Goal: Task Accomplishment & Management: Complete application form

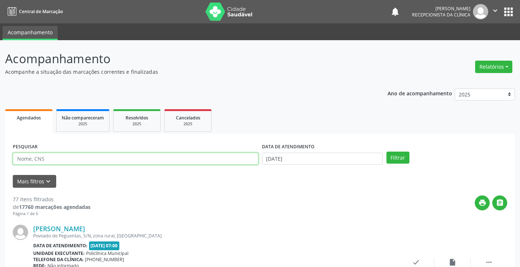
click at [192, 162] on input "text" at bounding box center [136, 159] width 246 height 12
click at [387, 151] on button "Filtrar" at bounding box center [398, 157] width 23 height 12
click at [162, 160] on input "lui" at bounding box center [136, 159] width 246 height 12
click at [387, 151] on button "Filtrar" at bounding box center [398, 157] width 23 height 12
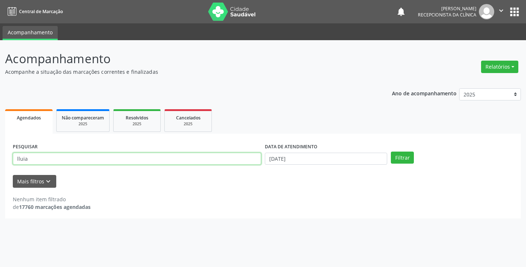
click at [234, 157] on input "lluia" at bounding box center [137, 159] width 248 height 12
type input "l"
click at [391, 151] on button "Filtrar" at bounding box center [402, 157] width 23 height 12
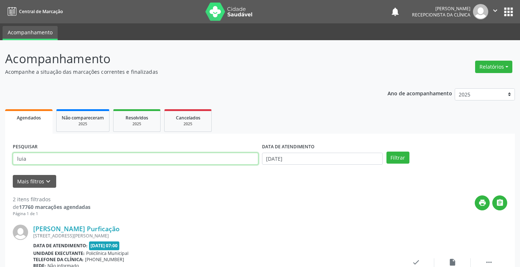
click at [170, 161] on input "luia" at bounding box center [136, 159] width 246 height 12
type input "l"
click at [387, 151] on button "Filtrar" at bounding box center [398, 157] width 23 height 12
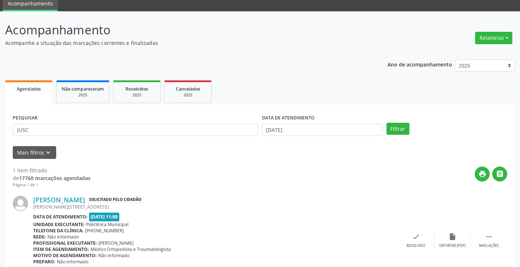
scroll to position [68, 0]
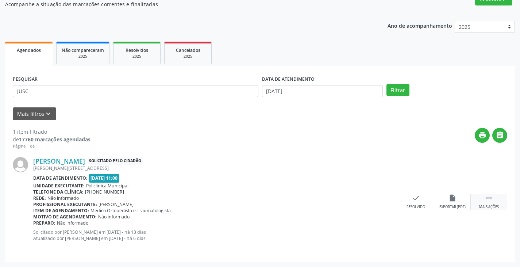
drag, startPoint x: 486, startPoint y: 201, endPoint x: 477, endPoint y: 201, distance: 8.8
click at [480, 201] on div " Mais ações" at bounding box center [489, 202] width 36 height 16
click at [382, 200] on icon "print" at bounding box center [380, 198] width 8 height 8
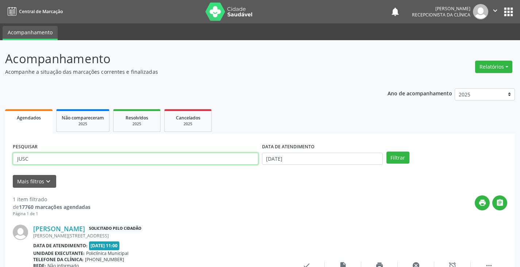
click at [245, 155] on input "JUSC" at bounding box center [136, 159] width 246 height 12
click at [387, 151] on button "Filtrar" at bounding box center [398, 157] width 23 height 12
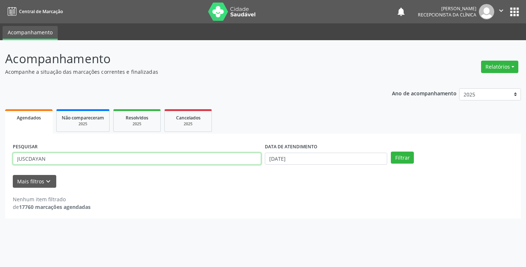
click at [216, 160] on input "JUSCDAYAN" at bounding box center [137, 159] width 248 height 12
type input "J"
drag, startPoint x: 185, startPoint y: 156, endPoint x: 188, endPoint y: 155, distance: 3.8
click at [188, 155] on input "text" at bounding box center [137, 159] width 248 height 12
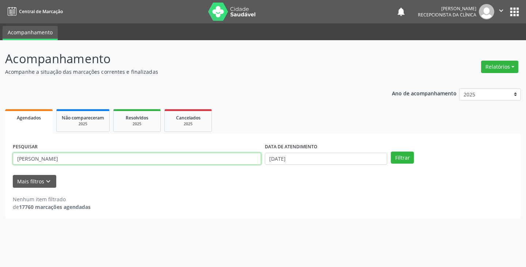
type input "[PERSON_NAME]"
click at [391, 151] on button "Filtrar" at bounding box center [402, 157] width 23 height 12
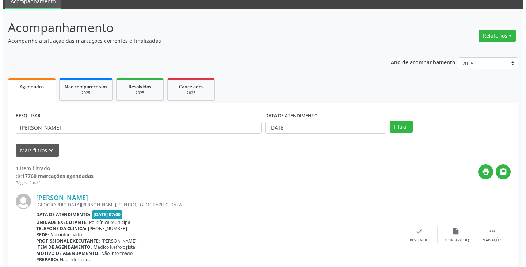
scroll to position [61, 0]
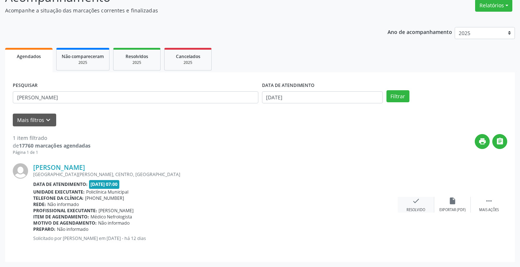
click at [416, 203] on icon "check" at bounding box center [416, 201] width 8 height 8
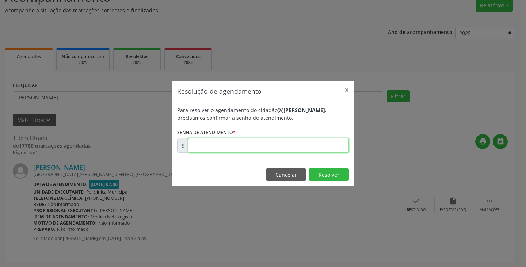
click at [323, 145] on input "text" at bounding box center [268, 145] width 161 height 15
type input "00171914"
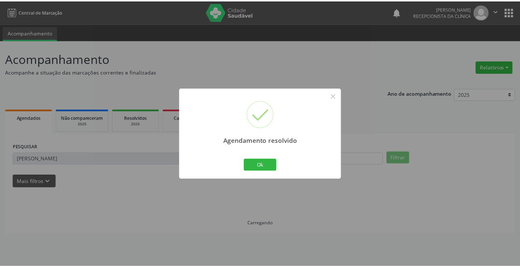
scroll to position [0, 0]
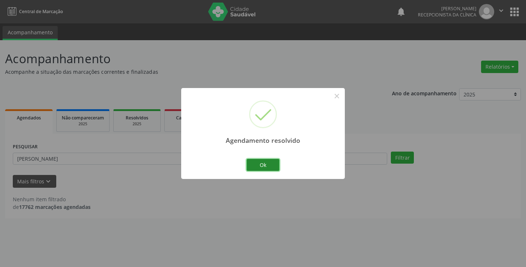
click at [270, 162] on button "Ok" at bounding box center [262, 165] width 33 height 12
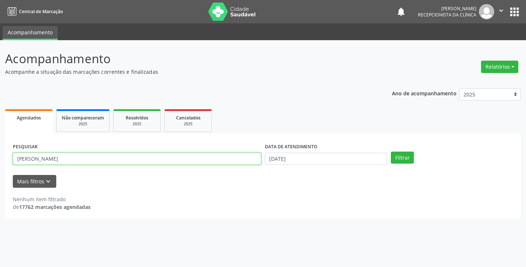
drag, startPoint x: 232, startPoint y: 161, endPoint x: 236, endPoint y: 159, distance: 4.1
click at [236, 159] on input "[PERSON_NAME]" at bounding box center [137, 159] width 248 height 12
type input "D"
type input "MARIS"
click at [391, 151] on button "Filtrar" at bounding box center [402, 157] width 23 height 12
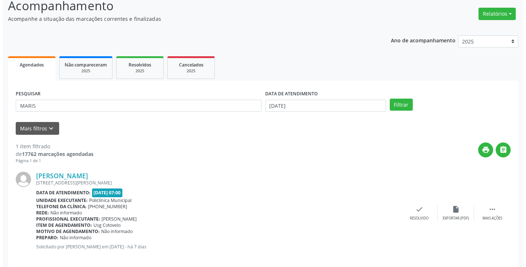
scroll to position [61, 0]
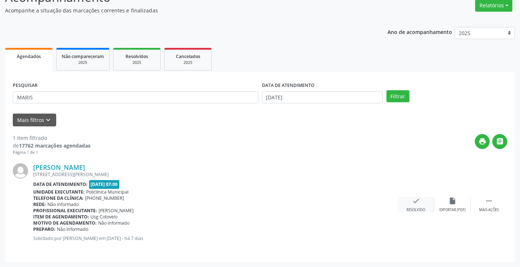
click at [416, 204] on icon "check" at bounding box center [416, 201] width 8 height 8
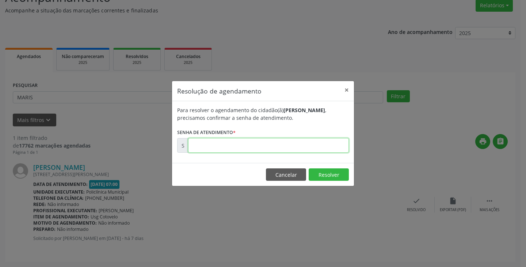
drag, startPoint x: 308, startPoint y: 147, endPoint x: 313, endPoint y: 145, distance: 4.9
click at [313, 145] on input "text" at bounding box center [268, 145] width 161 height 15
type input "00172626"
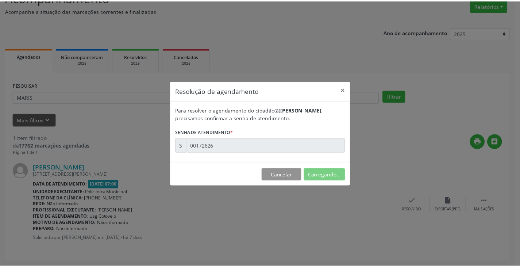
scroll to position [0, 0]
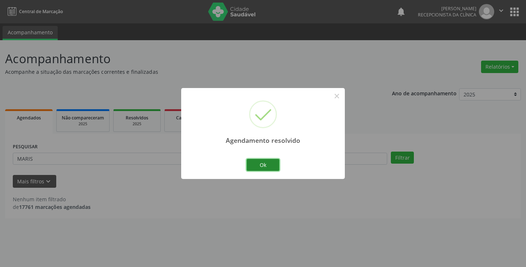
click at [271, 168] on button "Ok" at bounding box center [262, 165] width 33 height 12
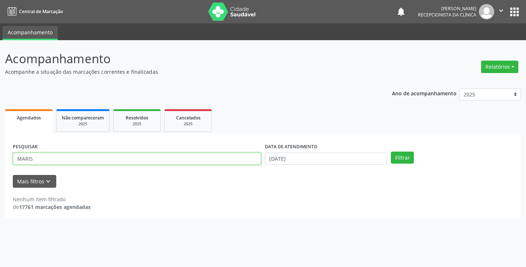
click at [242, 161] on input "MARIS" at bounding box center [137, 159] width 248 height 12
type input "M"
type input "[PERSON_NAME]"
click at [391, 151] on button "Filtrar" at bounding box center [402, 157] width 23 height 12
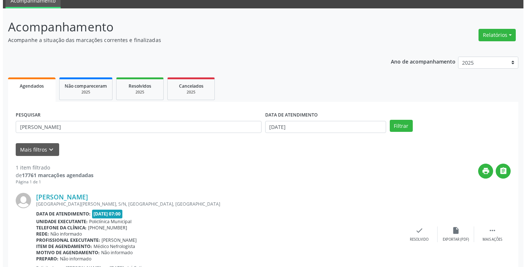
scroll to position [61, 0]
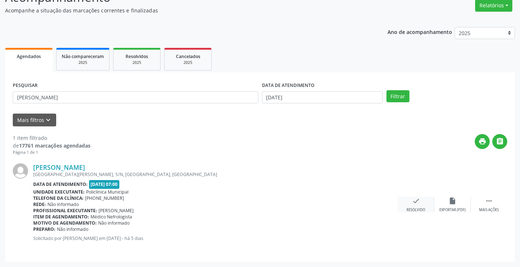
click at [412, 203] on icon "check" at bounding box center [416, 201] width 8 height 8
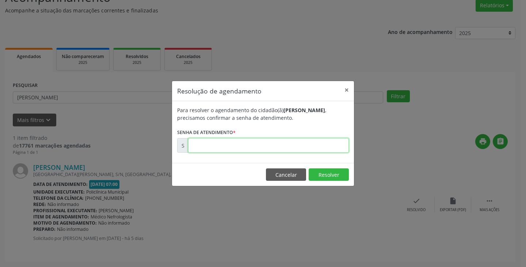
click at [310, 144] on input "text" at bounding box center [268, 145] width 161 height 15
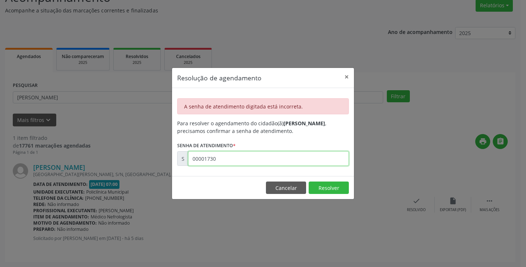
click at [260, 161] on input "00001730" at bounding box center [268, 158] width 161 height 15
type input "00173068"
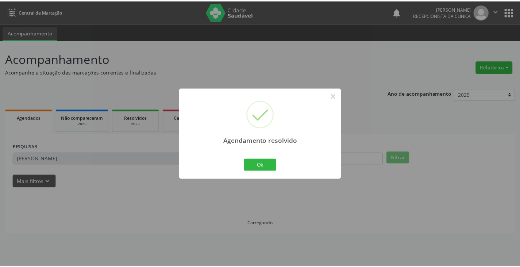
scroll to position [0, 0]
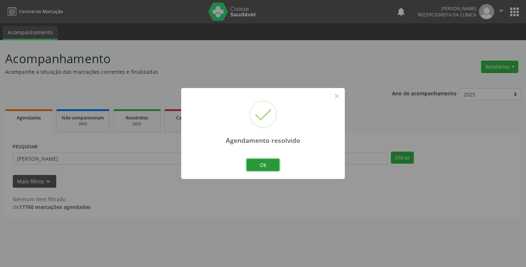
click at [260, 161] on button "Ok" at bounding box center [262, 165] width 33 height 12
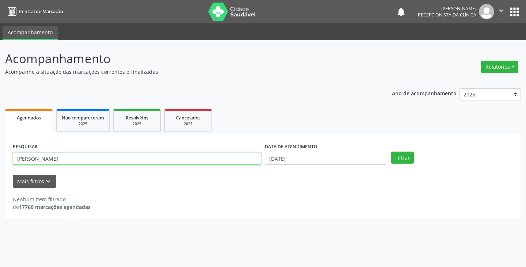
click at [221, 160] on input "[PERSON_NAME]" at bounding box center [137, 159] width 248 height 12
type input "E"
type input "[PERSON_NAME]"
click at [391, 151] on button "Filtrar" at bounding box center [402, 157] width 23 height 12
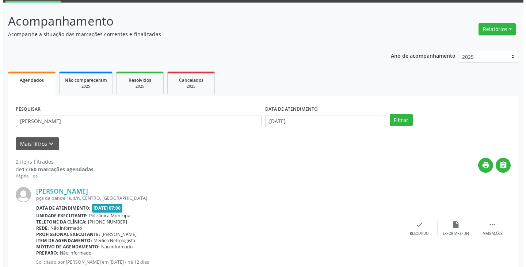
scroll to position [109, 0]
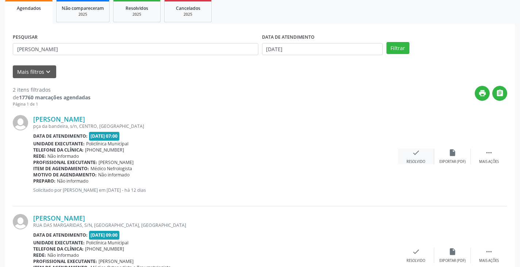
click at [417, 153] on icon "check" at bounding box center [416, 153] width 8 height 8
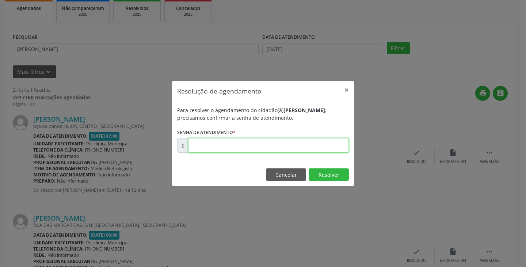
click at [303, 147] on input "text" at bounding box center [268, 145] width 161 height 15
type input "00171800"
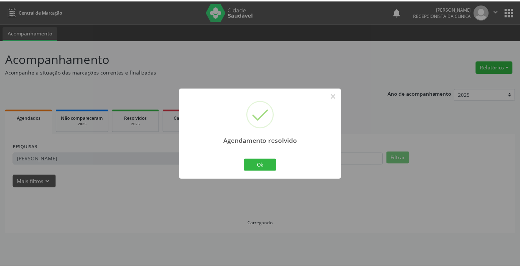
scroll to position [0, 0]
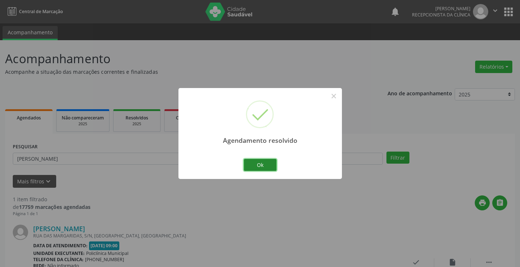
click at [257, 162] on button "Ok" at bounding box center [260, 165] width 33 height 12
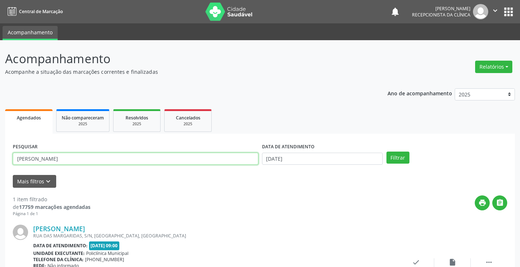
click at [198, 160] on input "[PERSON_NAME]" at bounding box center [136, 159] width 246 height 12
type input "A"
click at [198, 160] on input "JJOAO" at bounding box center [136, 159] width 246 height 12
type input "J"
click at [387, 151] on button "Filtrar" at bounding box center [398, 157] width 23 height 12
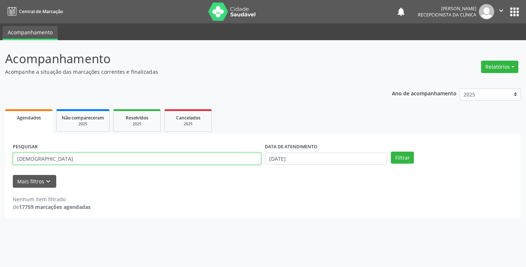
click at [215, 160] on input "[DEMOGRAPHIC_DATA]" at bounding box center [137, 159] width 248 height 12
type input "J"
type input "ALV"
click at [391, 151] on button "Filtrar" at bounding box center [402, 157] width 23 height 12
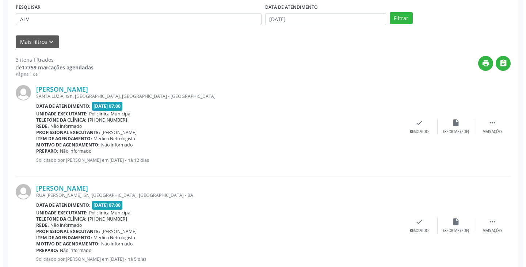
scroll to position [182, 0]
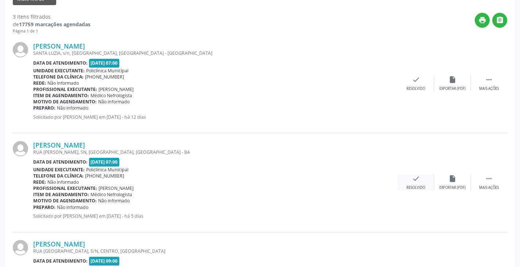
click at [411, 180] on div "check Resolvido" at bounding box center [416, 182] width 36 height 16
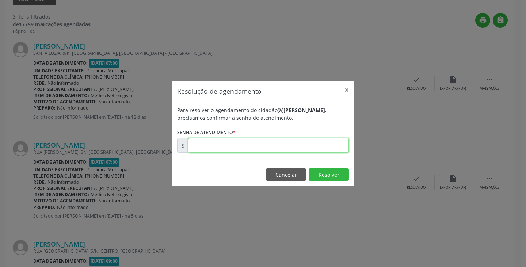
click at [326, 145] on input "text" at bounding box center [268, 145] width 161 height 15
type input "00172932"
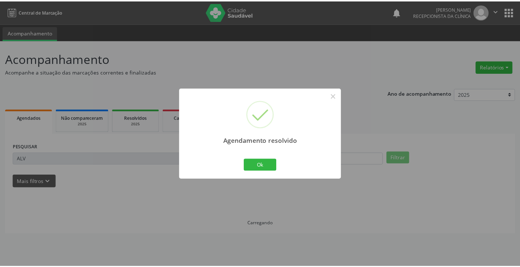
scroll to position [0, 0]
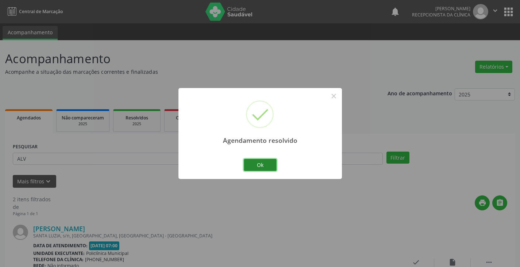
click at [253, 162] on button "Ok" at bounding box center [260, 165] width 33 height 12
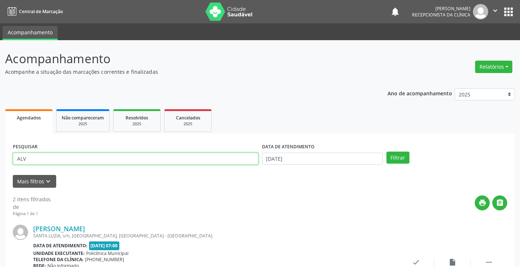
click at [243, 161] on input "ALV" at bounding box center [136, 159] width 246 height 12
type input "A"
type input "ADEMA"
click at [387, 151] on button "Filtrar" at bounding box center [398, 157] width 23 height 12
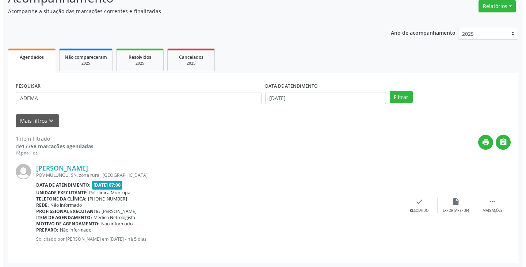
scroll to position [61, 0]
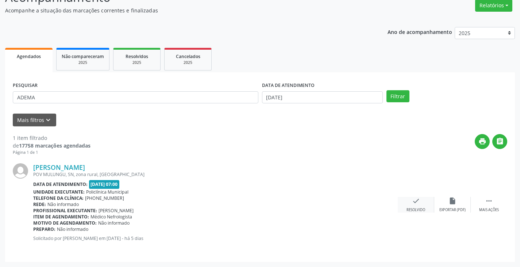
click at [418, 209] on div "Resolvido" at bounding box center [416, 209] width 19 height 5
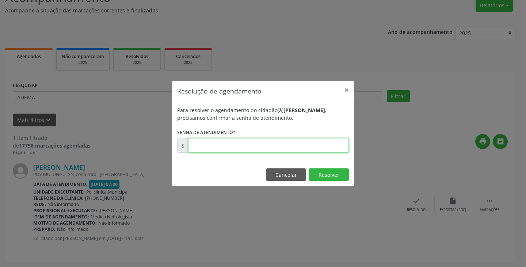
click at [313, 147] on input "text" at bounding box center [268, 145] width 161 height 15
type input "00172962"
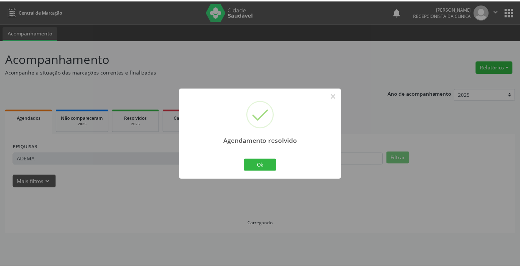
scroll to position [0, 0]
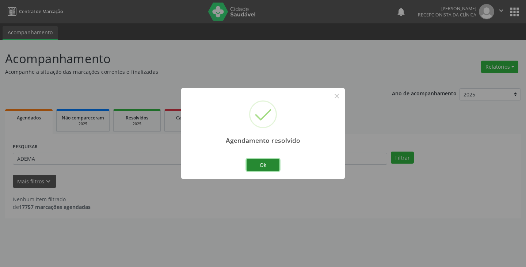
click at [266, 167] on button "Ok" at bounding box center [262, 165] width 33 height 12
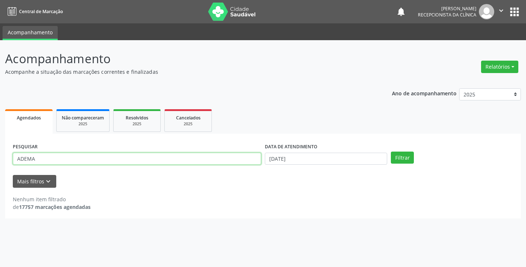
click at [238, 158] on input "ADEMA" at bounding box center [137, 159] width 248 height 12
type input "A"
click at [229, 158] on input "text" at bounding box center [137, 159] width 248 height 12
type input "[PERSON_NAME]"
click at [391, 151] on button "Filtrar" at bounding box center [402, 157] width 23 height 12
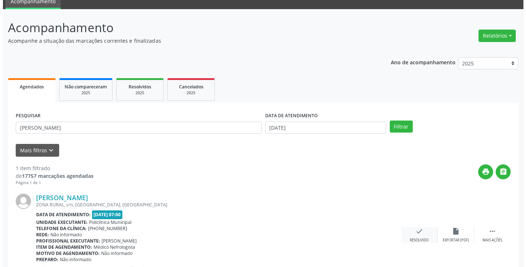
scroll to position [61, 0]
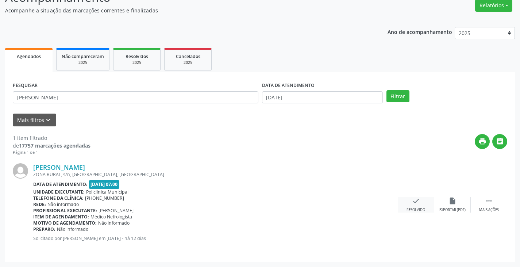
click at [419, 204] on icon "check" at bounding box center [416, 201] width 8 height 8
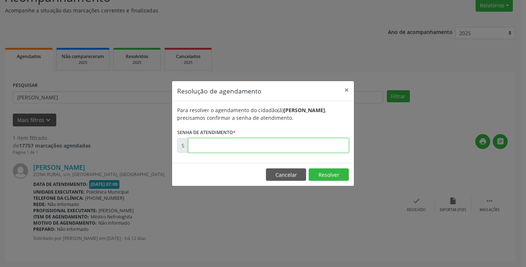
click at [272, 146] on input "text" at bounding box center [268, 145] width 161 height 15
type input "00171797"
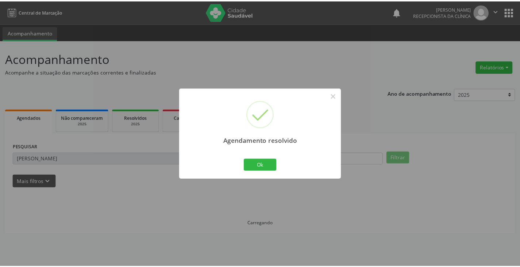
scroll to position [0, 0]
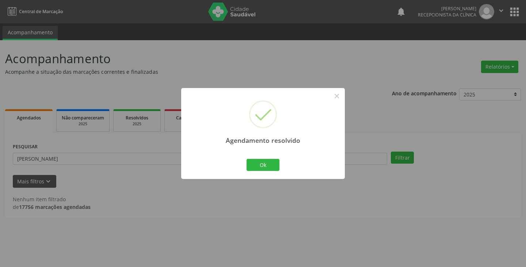
drag, startPoint x: 260, startPoint y: 157, endPoint x: 131, endPoint y: 11, distance: 195.2
click at [255, 153] on div "Agendamento resolvido × Ok Cancel" at bounding box center [263, 133] width 164 height 91
drag, startPoint x: 258, startPoint y: 164, endPoint x: 227, endPoint y: 149, distance: 34.3
click at [257, 164] on button "Ok" at bounding box center [262, 165] width 33 height 12
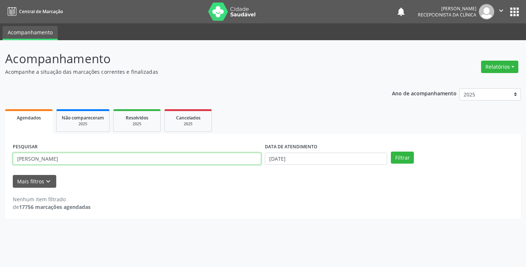
click at [219, 159] on input "[PERSON_NAME]" at bounding box center [137, 159] width 248 height 12
type input "L"
type input "[PERSON_NAME]"
click at [391, 151] on button "Filtrar" at bounding box center [402, 157] width 23 height 12
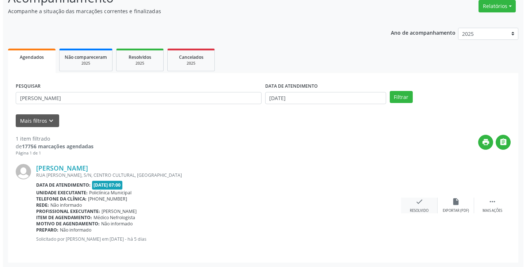
scroll to position [61, 0]
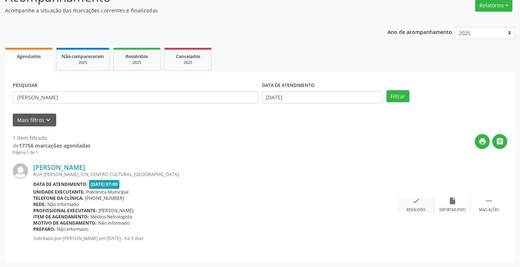
click at [415, 199] on icon "check" at bounding box center [416, 201] width 8 height 8
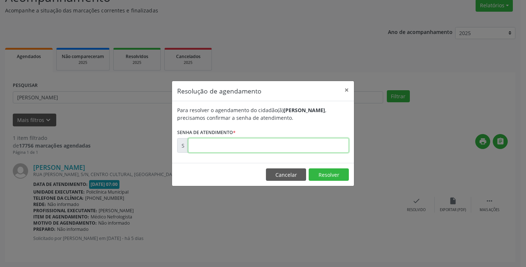
click at [306, 141] on input "text" at bounding box center [268, 145] width 161 height 15
type input "00172958"
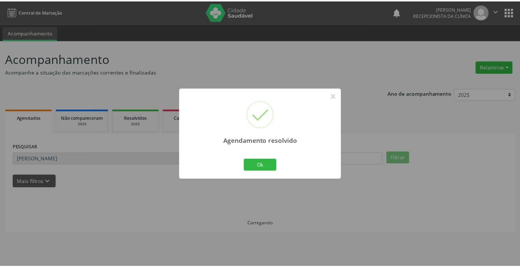
scroll to position [0, 0]
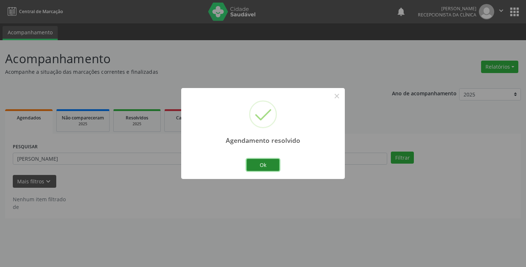
click at [251, 169] on button "Ok" at bounding box center [262, 165] width 33 height 12
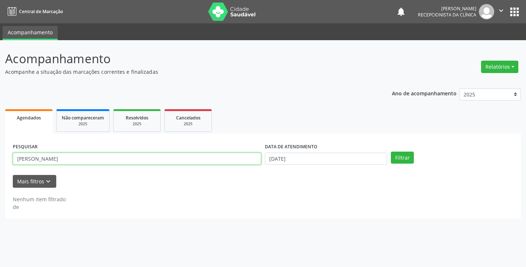
click at [237, 163] on input "[PERSON_NAME]" at bounding box center [137, 159] width 248 height 12
type input "L"
type input "[PERSON_NAME]"
click at [391, 151] on button "Filtrar" at bounding box center [402, 157] width 23 height 12
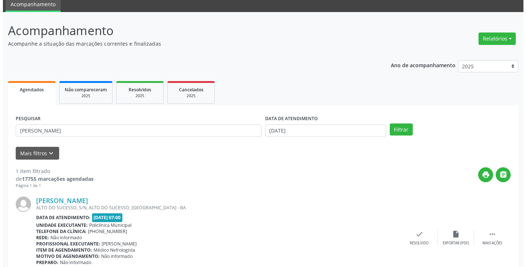
scroll to position [61, 0]
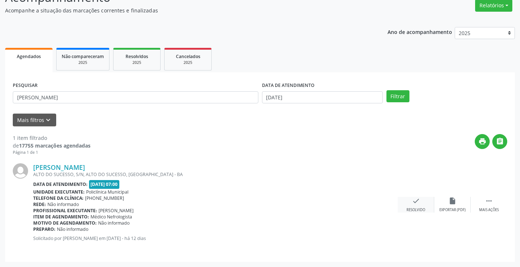
click at [420, 205] on div "check Resolvido" at bounding box center [416, 205] width 36 height 16
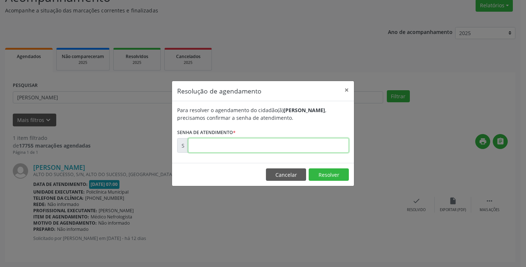
click at [304, 150] on input "text" at bounding box center [268, 145] width 161 height 15
type input "00171733"
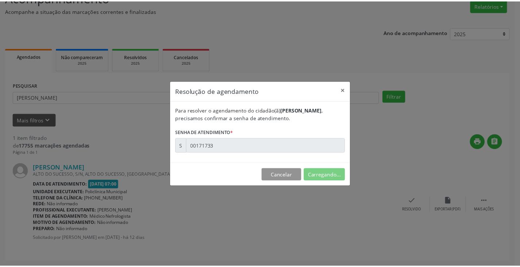
scroll to position [0, 0]
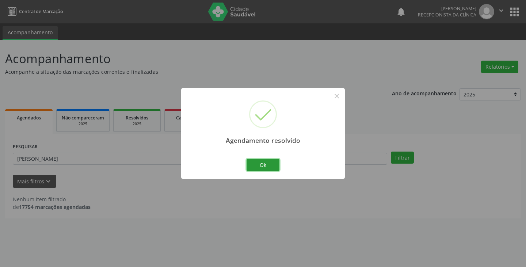
drag, startPoint x: 258, startPoint y: 164, endPoint x: 233, endPoint y: 163, distance: 25.2
click at [257, 163] on button "Ok" at bounding box center [262, 165] width 33 height 12
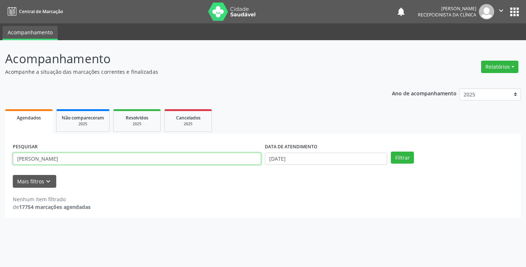
click at [229, 163] on input "[PERSON_NAME]" at bounding box center [137, 159] width 248 height 12
type input "M"
type input "BERT"
click at [391, 151] on button "Filtrar" at bounding box center [402, 157] width 23 height 12
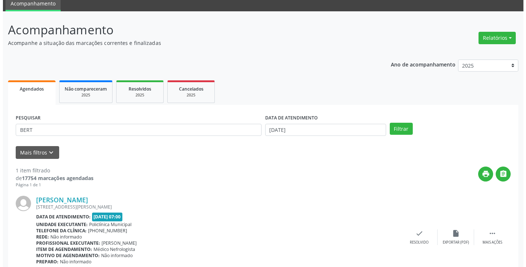
scroll to position [61, 0]
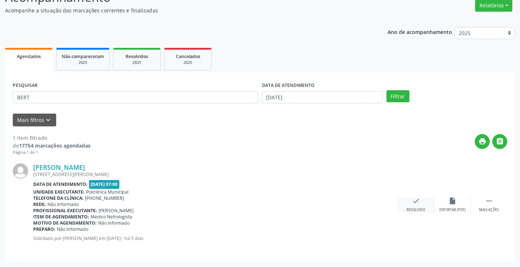
drag, startPoint x: 416, startPoint y: 203, endPoint x: 412, endPoint y: 201, distance: 4.9
click at [412, 201] on icon "check" at bounding box center [416, 201] width 8 height 8
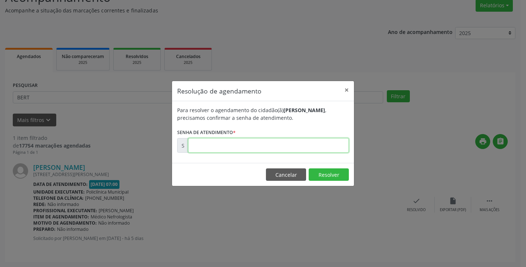
click at [318, 150] on input "text" at bounding box center [268, 145] width 161 height 15
type input "00172929"
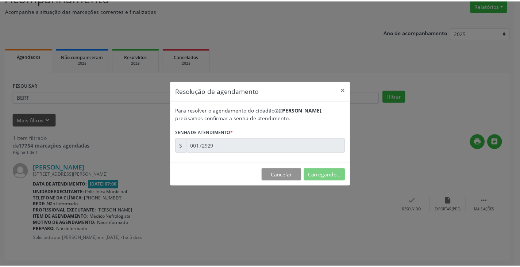
scroll to position [0, 0]
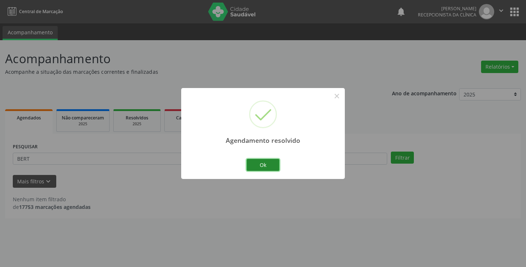
drag, startPoint x: 270, startPoint y: 163, endPoint x: 242, endPoint y: 162, distance: 28.1
click at [269, 163] on button "Ok" at bounding box center [262, 165] width 33 height 12
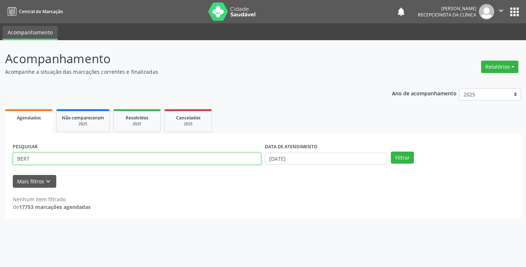
click at [242, 162] on input "BERT" at bounding box center [137, 159] width 248 height 12
type input "B"
type input "MARIV"
click at [391, 151] on button "Filtrar" at bounding box center [402, 157] width 23 height 12
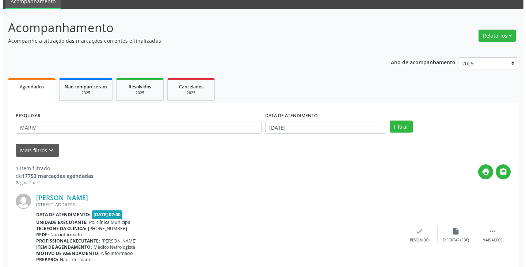
scroll to position [61, 0]
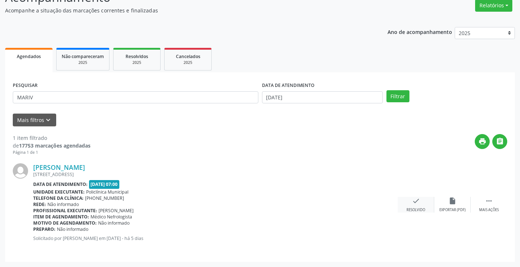
click at [414, 205] on div "check Resolvido" at bounding box center [416, 205] width 36 height 16
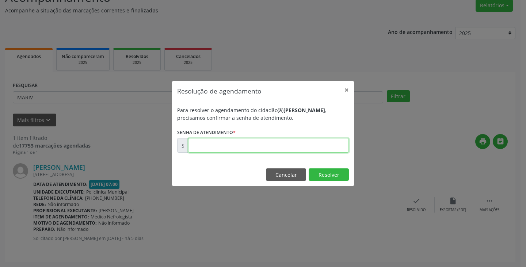
click at [323, 147] on input "text" at bounding box center [268, 145] width 161 height 15
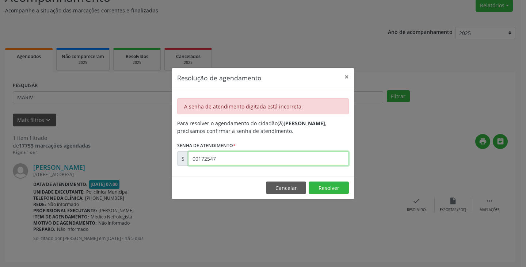
click at [296, 159] on input "00172547" at bounding box center [268, 158] width 161 height 15
click at [251, 157] on input "00172547" at bounding box center [268, 158] width 161 height 15
click at [265, 165] on input "00172547" at bounding box center [268, 158] width 161 height 15
type input "00172947"
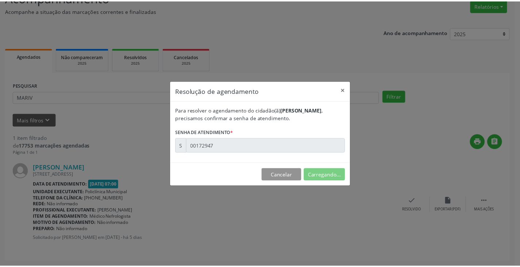
scroll to position [0, 0]
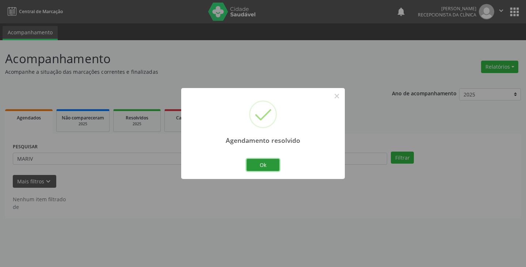
click at [265, 165] on button "Ok" at bounding box center [262, 165] width 33 height 12
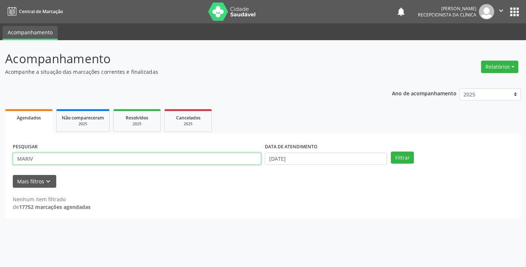
click at [207, 158] on input "MARIV" at bounding box center [137, 159] width 248 height 12
type input "M"
click at [391, 151] on button "Filtrar" at bounding box center [402, 157] width 23 height 12
click at [223, 159] on input "MARISTELA" at bounding box center [137, 159] width 248 height 12
type input "M"
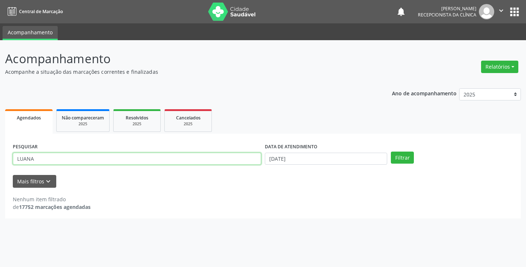
type input "LUANA"
click at [391, 151] on button "Filtrar" at bounding box center [402, 157] width 23 height 12
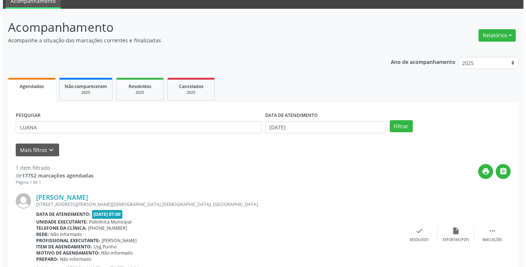
scroll to position [61, 0]
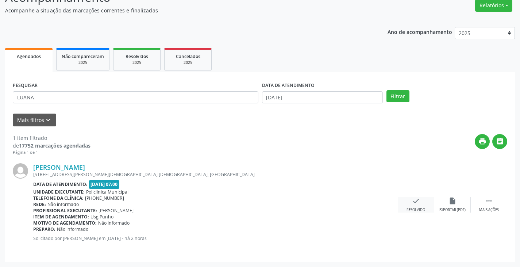
click at [410, 199] on div "check Resolvido" at bounding box center [416, 205] width 36 height 16
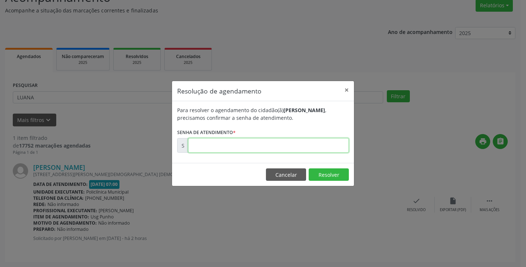
click at [314, 149] on input "text" at bounding box center [268, 145] width 161 height 15
type input "00173655"
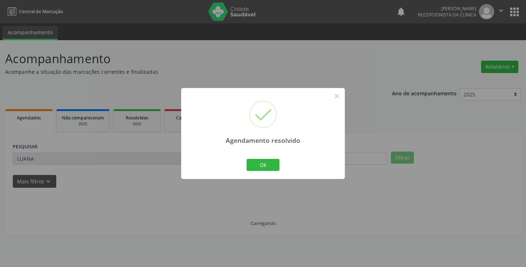
scroll to position [0, 0]
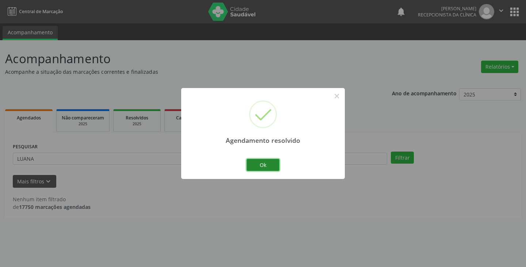
click at [270, 161] on button "Ok" at bounding box center [262, 165] width 33 height 12
